Goal: Transaction & Acquisition: Purchase product/service

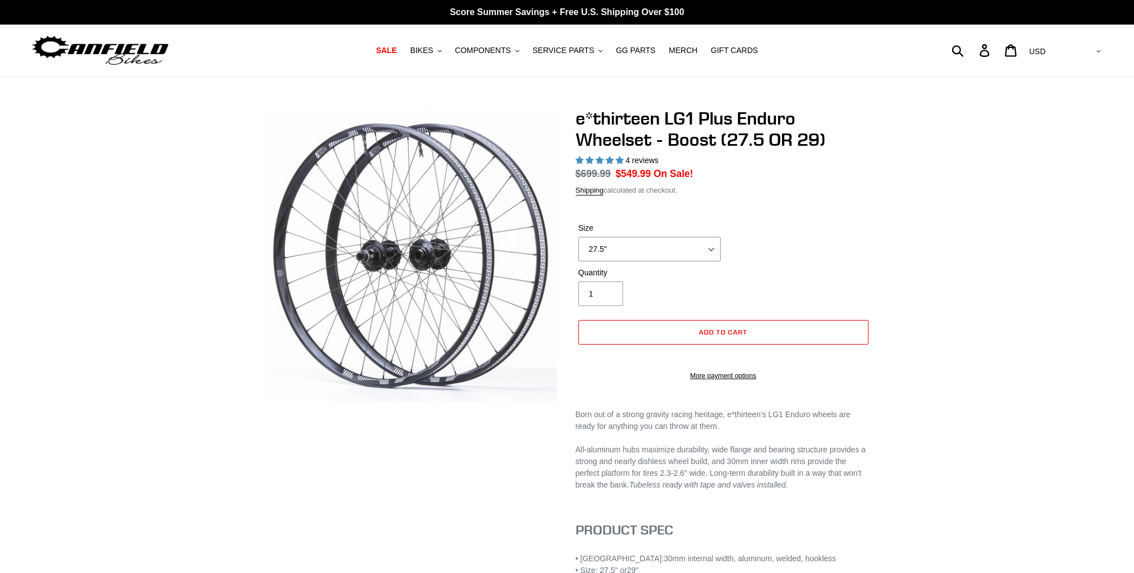
select select "highest-rating"
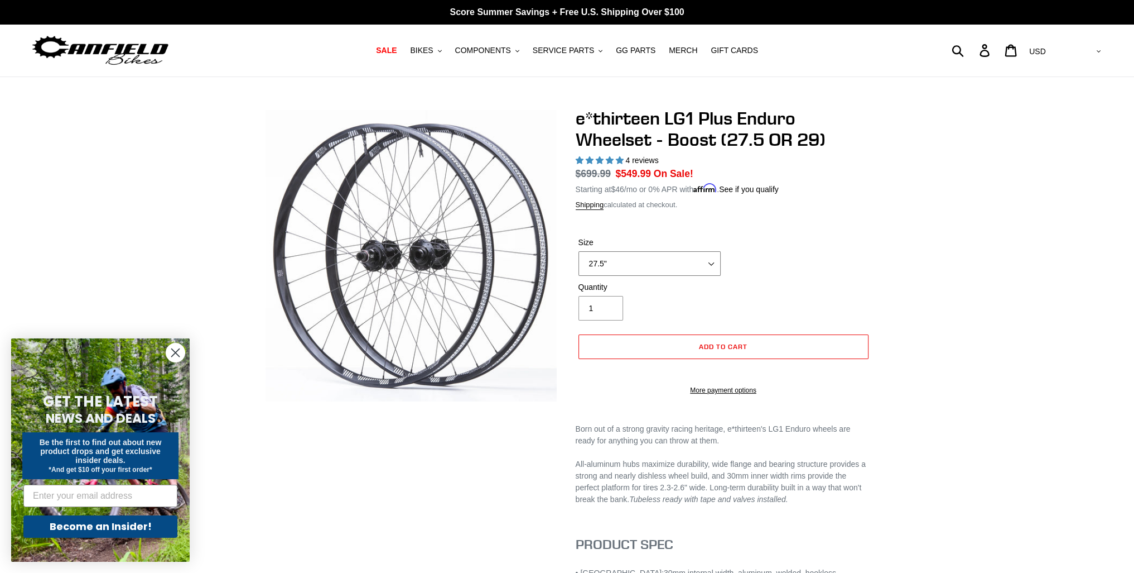
click at [661, 266] on select "27.5" 29"" at bounding box center [650, 263] width 142 height 25
click at [579, 251] on select "27.5" 29"" at bounding box center [650, 263] width 142 height 25
click at [669, 257] on select "27.5" 29"" at bounding box center [650, 263] width 142 height 25
click at [579, 251] on select "27.5" 29"" at bounding box center [650, 263] width 142 height 25
click at [650, 264] on select "27.5" 29"" at bounding box center [650, 263] width 142 height 25
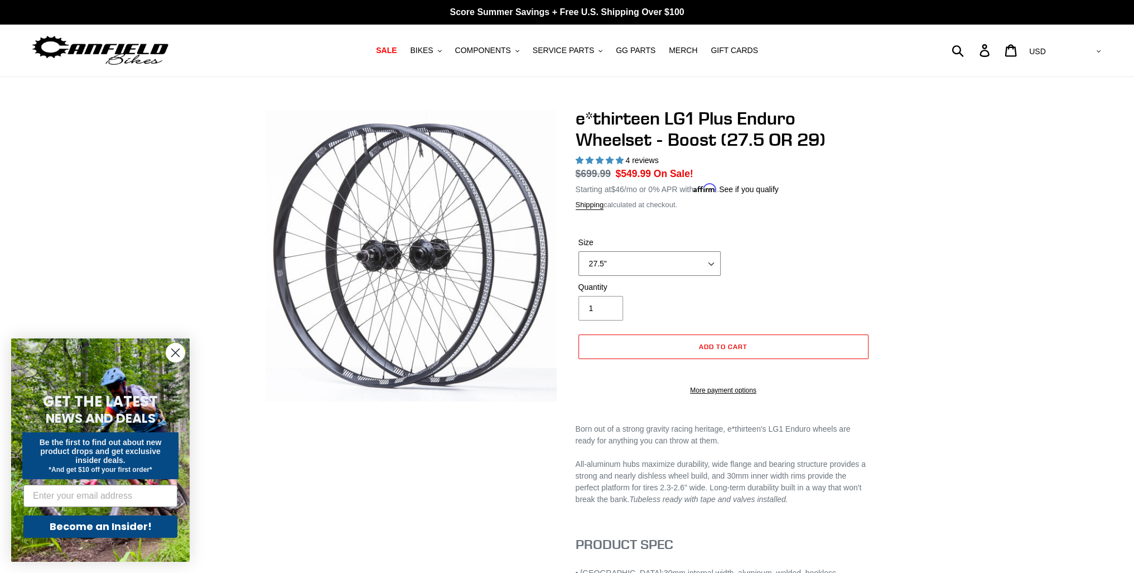
select select "29""
click at [579, 251] on select "27.5" 29"" at bounding box center [650, 263] width 142 height 25
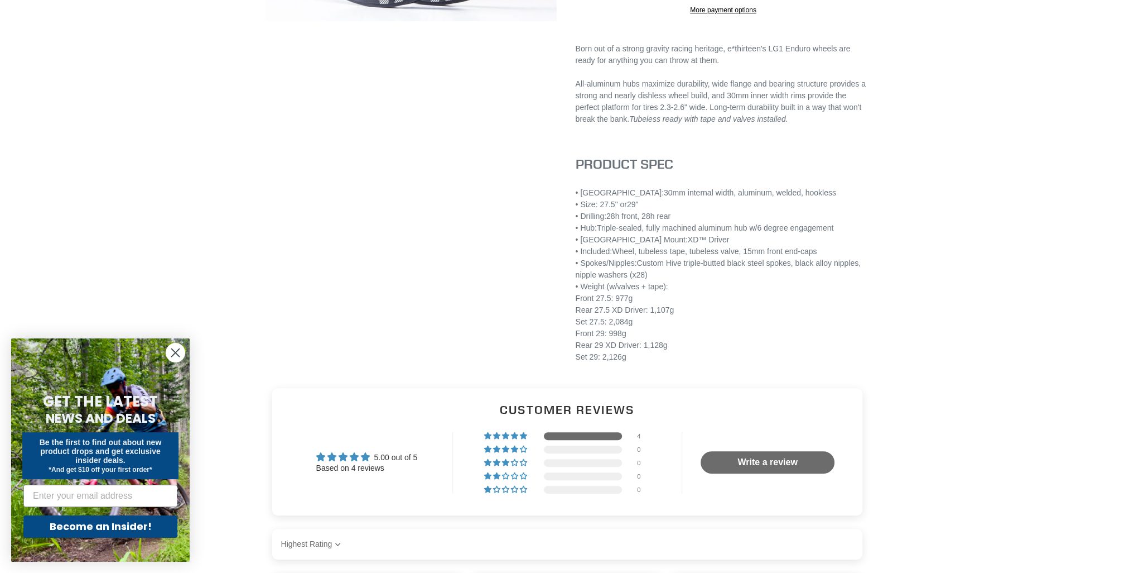
scroll to position [391, 0]
